Goal: Check status: Check status

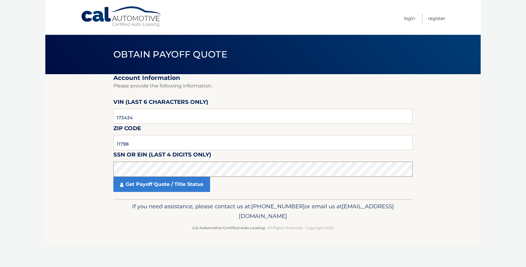
click button "For Originating Dealer" at bounding box center [0, 0] width 0 height 0
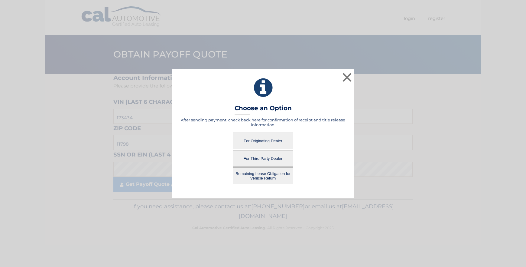
drag, startPoint x: 247, startPoint y: 142, endPoint x: 251, endPoint y: 140, distance: 4.8
click at [247, 142] on button "For Originating Dealer" at bounding box center [263, 140] width 60 height 17
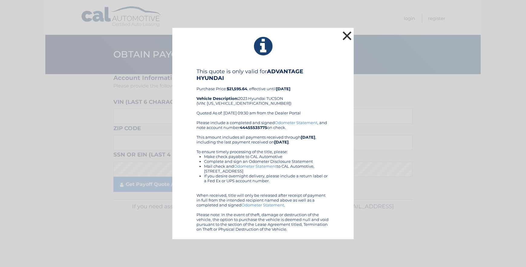
click at [351, 36] on button "×" at bounding box center [347, 36] width 12 height 12
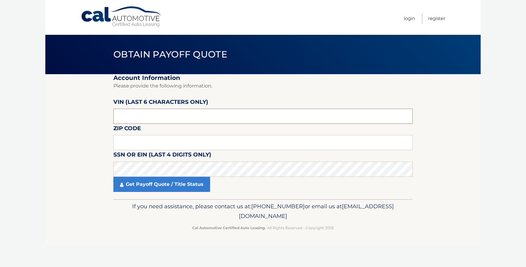
click at [164, 117] on input "text" at bounding box center [262, 115] width 299 height 15
click at [134, 142] on input "text" at bounding box center [262, 142] width 299 height 15
type input "11798"
click at [181, 113] on input "text" at bounding box center [262, 115] width 299 height 15
type input "173434"
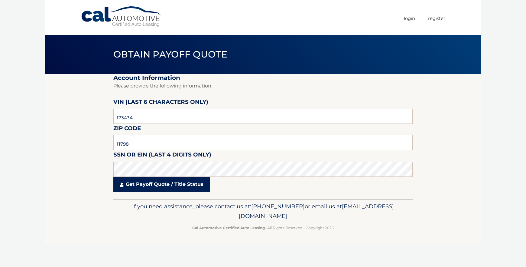
click at [191, 183] on link "Get Payoff Quote / Title Status" at bounding box center [161, 183] width 97 height 15
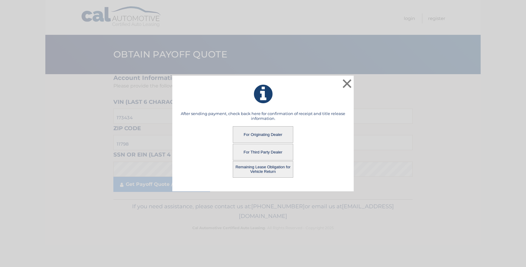
click at [252, 152] on button "For Third Party Dealer" at bounding box center [263, 152] width 60 height 17
click at [267, 152] on button "For Third Party Dealer" at bounding box center [263, 152] width 60 height 17
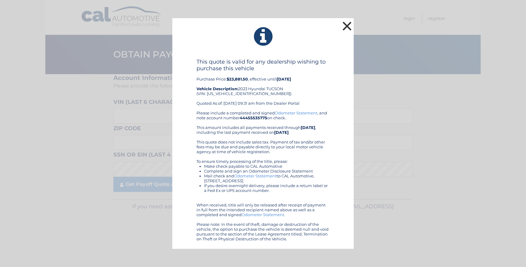
click at [345, 28] on button "×" at bounding box center [347, 26] width 12 height 12
